Goal: Check status: Check status

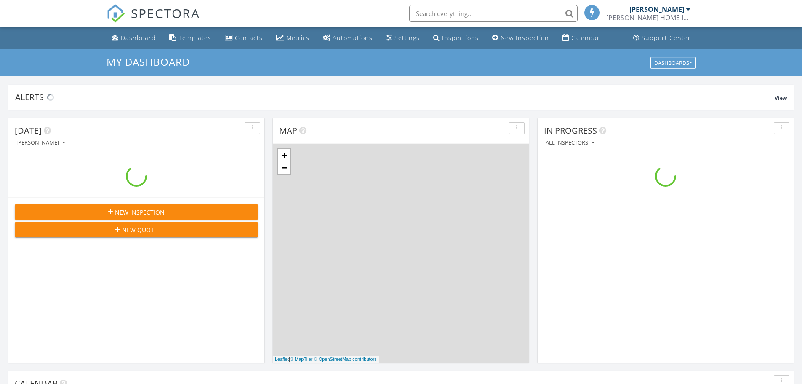
scroll to position [780, 815]
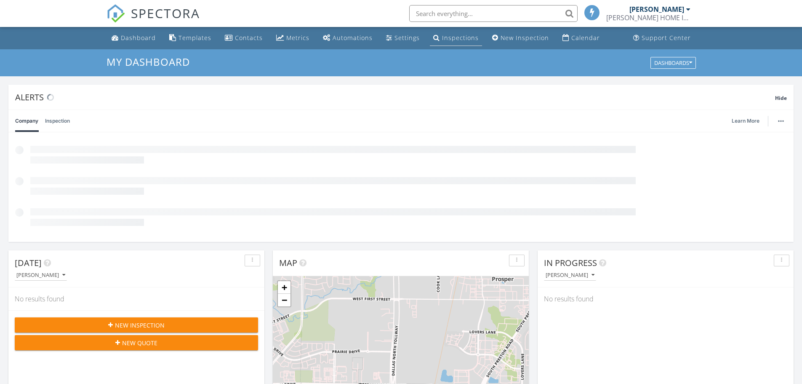
click at [464, 37] on div "Inspections" at bounding box center [460, 38] width 37 height 8
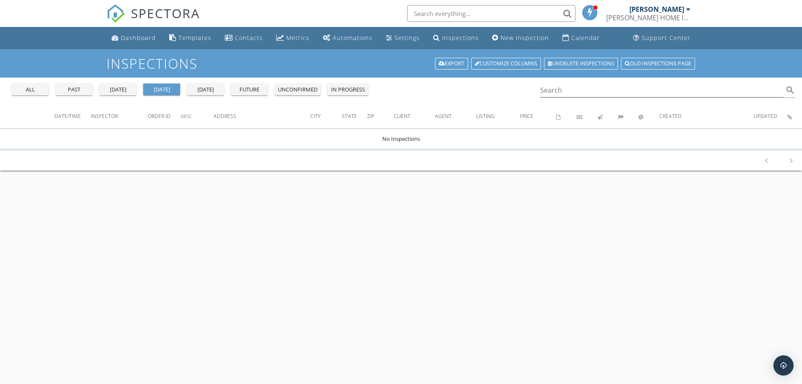
click at [82, 89] on div "past" at bounding box center [74, 89] width 30 height 8
click at [558, 88] on input "Search" at bounding box center [662, 90] width 244 height 14
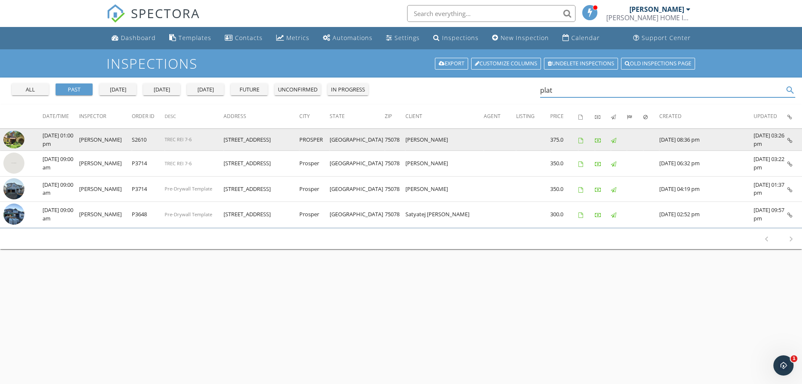
type input "plat"
click at [9, 136] on img at bounding box center [13, 140] width 21 height 18
